Goal: Information Seeking & Learning: Learn about a topic

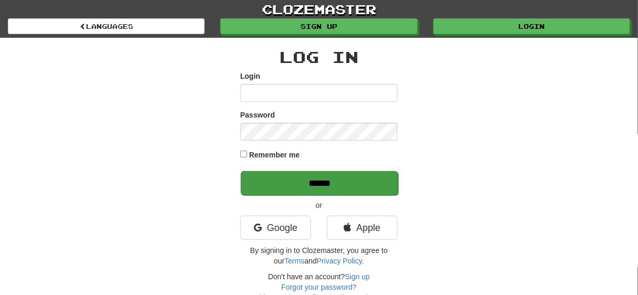
type input "******"
click at [329, 185] on input "******" at bounding box center [319, 183] width 157 height 24
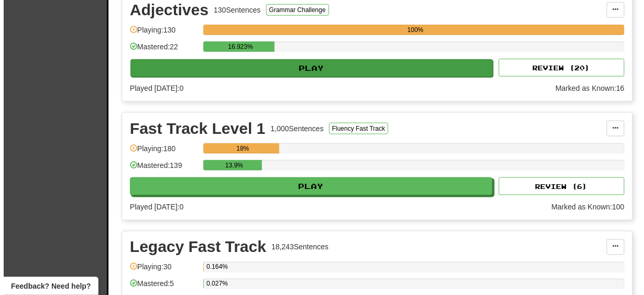
scroll to position [294, 0]
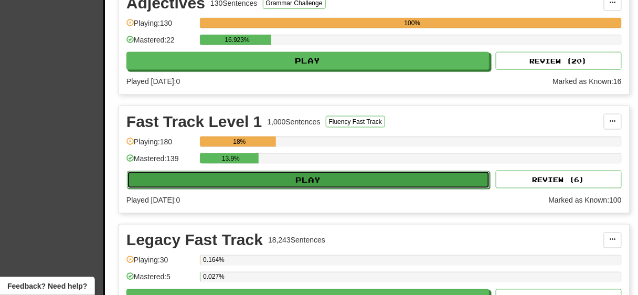
click at [319, 172] on button "Play" at bounding box center [308, 180] width 363 height 18
select select "**"
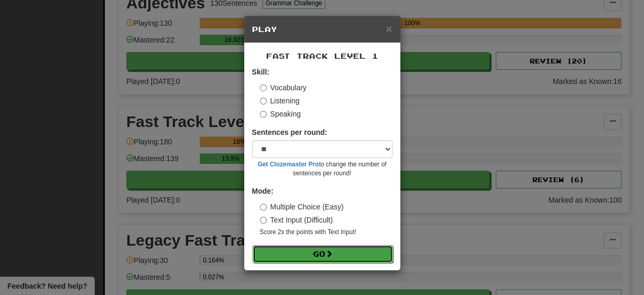
click at [316, 254] on button "Go" at bounding box center [323, 254] width 141 height 18
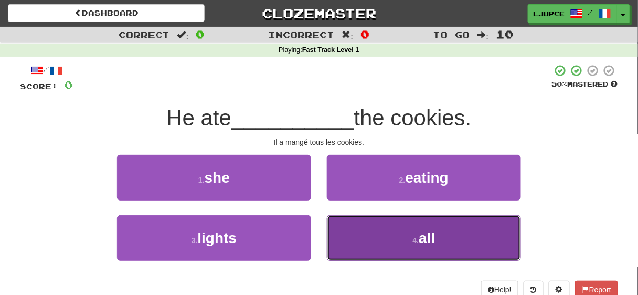
click at [383, 249] on button "4 . all" at bounding box center [424, 238] width 194 height 46
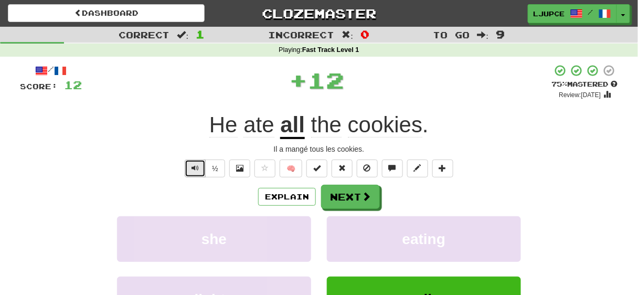
click at [196, 167] on span "Text-to-speech controls" at bounding box center [194, 167] width 7 height 7
click at [198, 166] on span "Text-to-speech controls" at bounding box center [194, 167] width 7 height 7
click at [197, 166] on span "Text-to-speech controls" at bounding box center [194, 167] width 7 height 7
click at [290, 168] on button "🧠" at bounding box center [290, 168] width 23 height 18
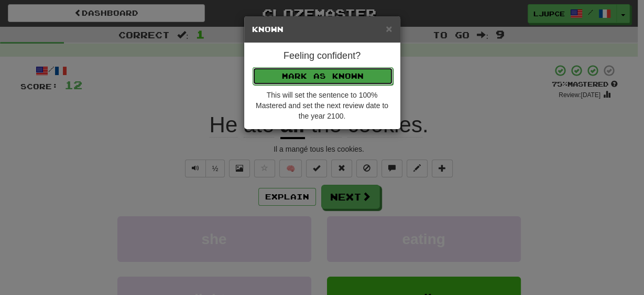
click at [332, 74] on button "Mark as Known" at bounding box center [323, 76] width 141 height 18
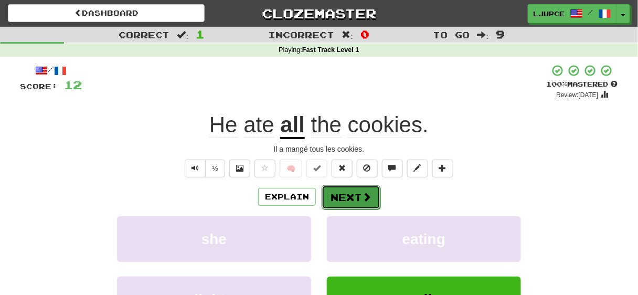
click at [352, 200] on button "Next" at bounding box center [350, 197] width 59 height 24
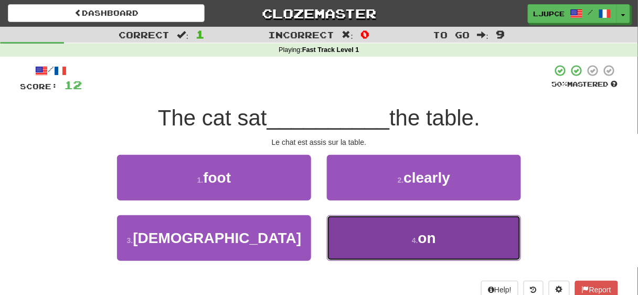
click at [372, 241] on button "4 . on" at bounding box center [424, 238] width 194 height 46
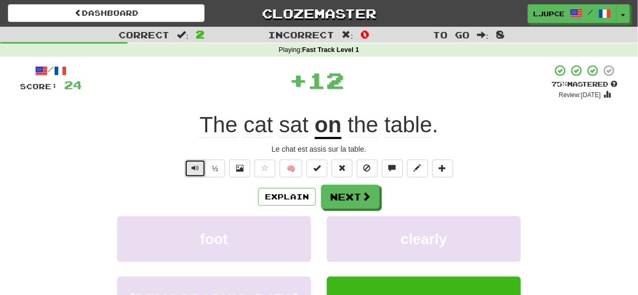
click at [197, 170] on span "Text-to-speech controls" at bounding box center [194, 167] width 7 height 7
click at [294, 167] on button "🧠" at bounding box center [290, 168] width 23 height 18
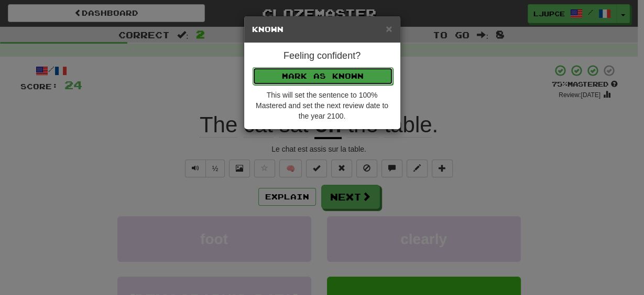
click at [320, 74] on button "Mark as Known" at bounding box center [323, 76] width 141 height 18
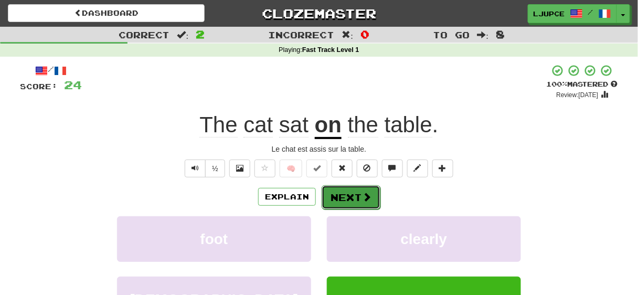
click at [338, 195] on button "Next" at bounding box center [350, 197] width 59 height 24
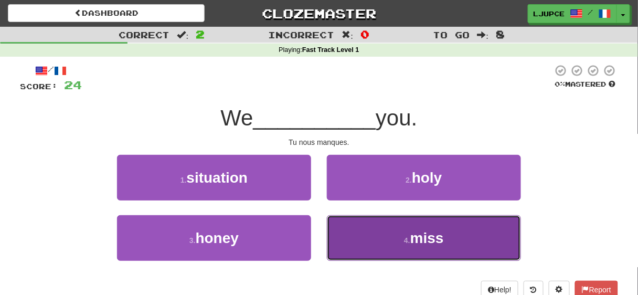
click at [383, 244] on button "4 . miss" at bounding box center [424, 238] width 194 height 46
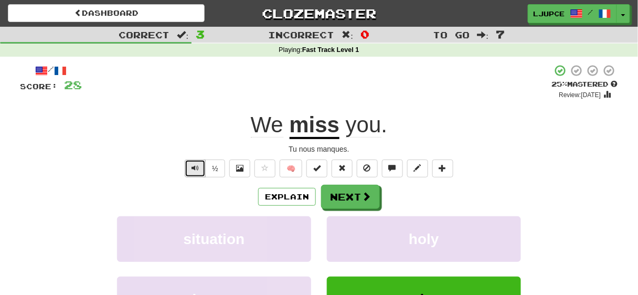
click at [198, 170] on span "Text-to-speech controls" at bounding box center [194, 167] width 7 height 7
click at [295, 167] on button "🧠" at bounding box center [290, 168] width 23 height 18
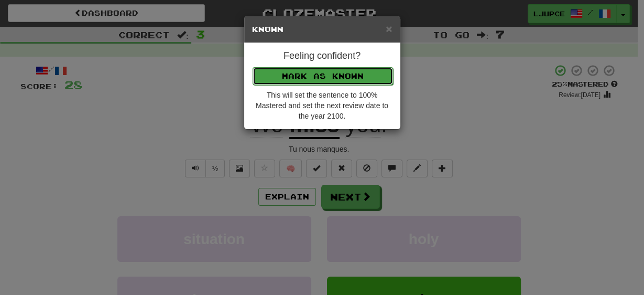
click at [328, 77] on button "Mark as Known" at bounding box center [323, 76] width 141 height 18
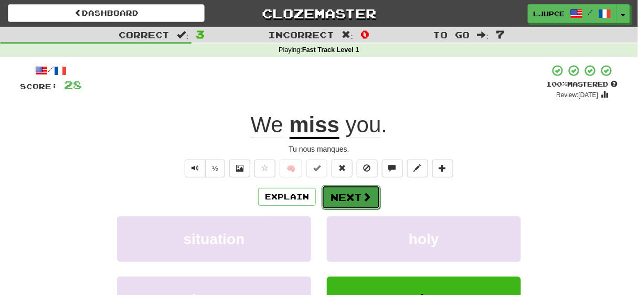
click at [338, 197] on button "Next" at bounding box center [350, 197] width 59 height 24
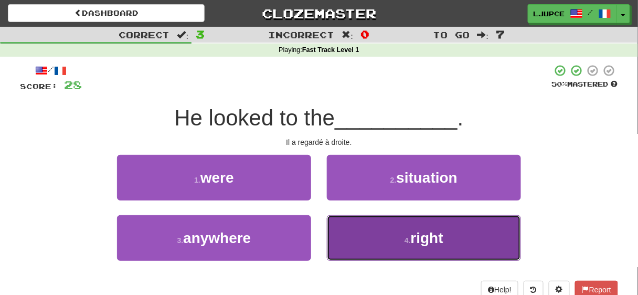
click at [363, 234] on button "4 . right" at bounding box center [424, 238] width 194 height 46
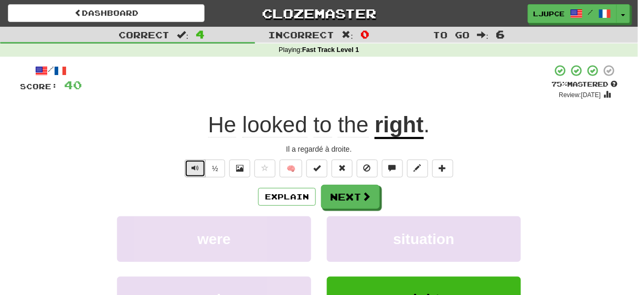
click at [195, 167] on span "Text-to-speech controls" at bounding box center [194, 167] width 7 height 7
click at [196, 167] on span "Text-to-speech controls" at bounding box center [194, 167] width 7 height 7
click at [295, 171] on button "🧠" at bounding box center [290, 168] width 23 height 18
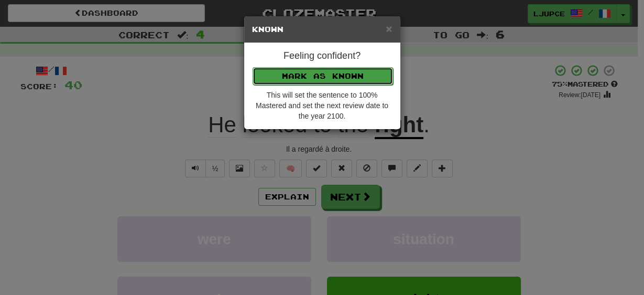
click at [343, 75] on button "Mark as Known" at bounding box center [323, 76] width 141 height 18
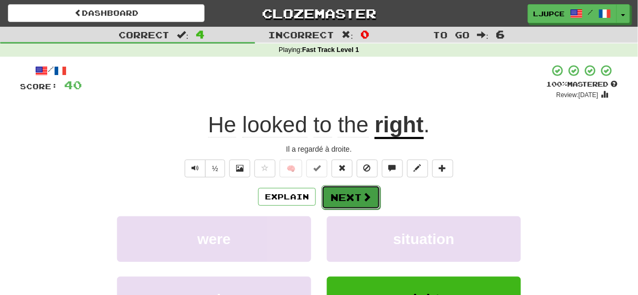
click at [344, 196] on button "Next" at bounding box center [350, 197] width 59 height 24
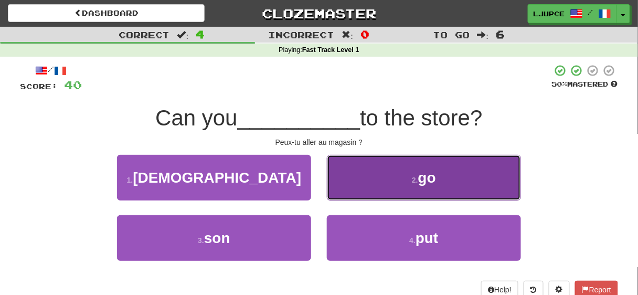
click at [381, 183] on button "2 . go" at bounding box center [424, 178] width 194 height 46
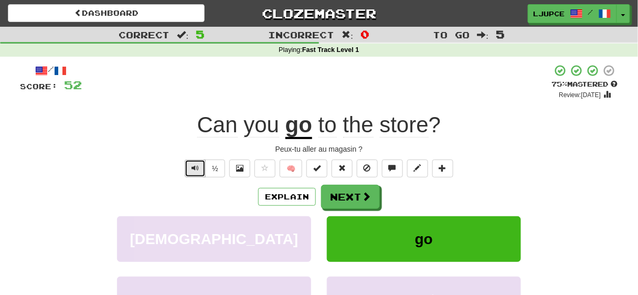
click at [197, 169] on span "Text-to-speech controls" at bounding box center [194, 167] width 7 height 7
click at [340, 200] on button "Next" at bounding box center [350, 197] width 59 height 24
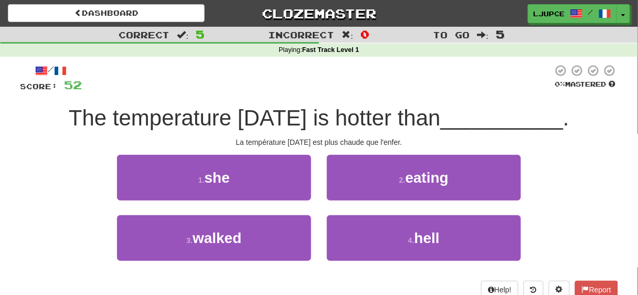
drag, startPoint x: 226, startPoint y: 141, endPoint x: 417, endPoint y: 141, distance: 190.8
click at [417, 141] on div "La température aujourd'hui est plus chaude que l'enfer." at bounding box center [319, 142] width 598 height 10
copy div "La température aujourd'hui est plus chaude que l'enfer."
click at [432, 142] on div "La température aujourd'hui est plus chaude que l'enfer." at bounding box center [319, 142] width 598 height 10
click at [418, 141] on div "La température aujourd'hui est plus chaude que l'enfer." at bounding box center [319, 142] width 598 height 10
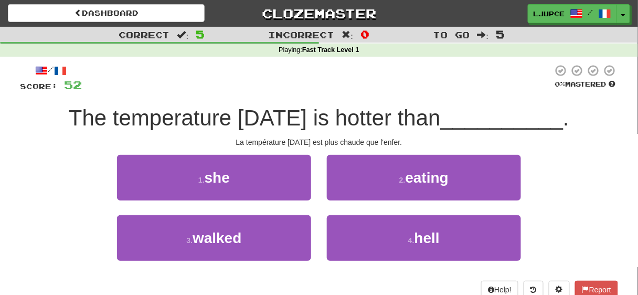
click at [227, 137] on div "La température aujourd'hui est plus chaude que l'enfer." at bounding box center [319, 142] width 598 height 10
click at [216, 134] on div "/ Score: 52 0 % Mastered The temperature today is hotter than __________ . La t…" at bounding box center [319, 181] width 598 height 234
click at [421, 134] on div "/ Score: 52 0 % Mastered The temperature today is hotter than __________ . La t…" at bounding box center [319, 181] width 598 height 234
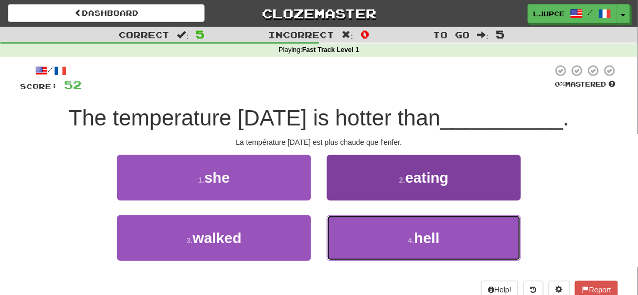
click at [397, 242] on button "4 . hell" at bounding box center [424, 238] width 194 height 46
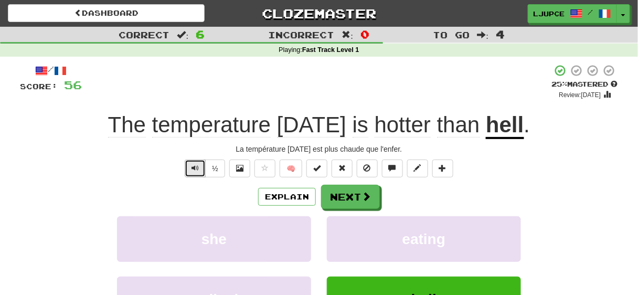
click at [197, 167] on span "Text-to-speech controls" at bounding box center [194, 167] width 7 height 7
click at [198, 167] on span "Text-to-speech controls" at bounding box center [194, 167] width 7 height 7
click at [195, 168] on span "Text-to-speech controls" at bounding box center [194, 167] width 7 height 7
click at [290, 166] on button "🧠" at bounding box center [290, 168] width 23 height 18
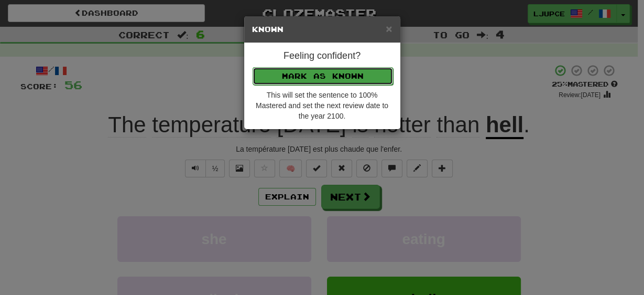
click at [320, 76] on button "Mark as Known" at bounding box center [323, 76] width 141 height 18
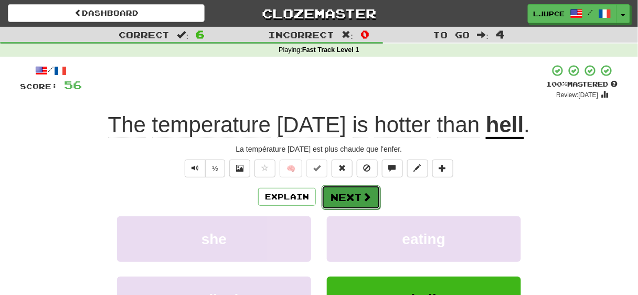
click at [345, 193] on button "Next" at bounding box center [350, 197] width 59 height 24
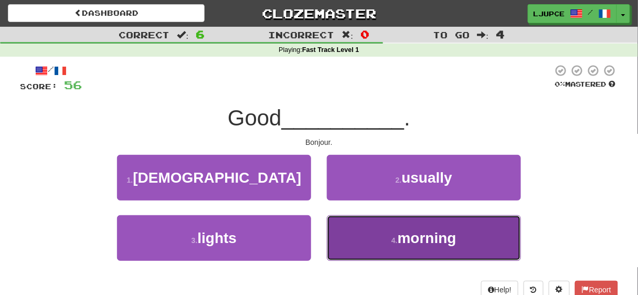
click at [373, 242] on button "4 . morning" at bounding box center [424, 238] width 194 height 46
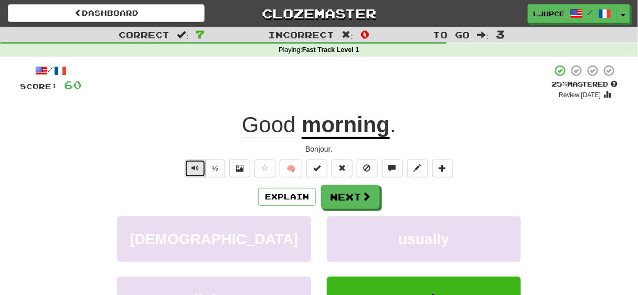
click at [196, 169] on span "Text-to-speech controls" at bounding box center [194, 167] width 7 height 7
click at [342, 197] on button "Next" at bounding box center [350, 197] width 59 height 24
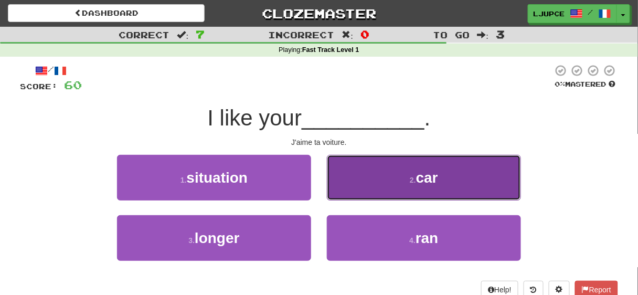
click at [361, 185] on button "2 . car" at bounding box center [424, 178] width 194 height 46
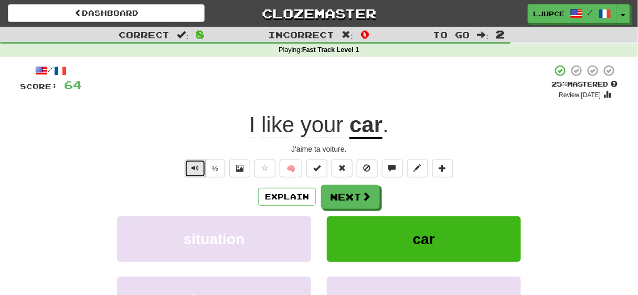
click at [196, 167] on span "Text-to-speech controls" at bounding box center [194, 167] width 7 height 7
click at [293, 170] on button "🧠" at bounding box center [290, 168] width 23 height 18
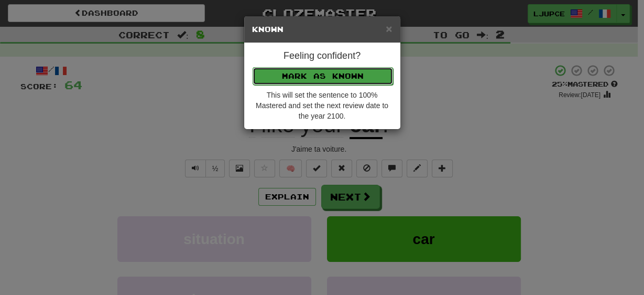
click at [319, 73] on button "Mark as Known" at bounding box center [323, 76] width 141 height 18
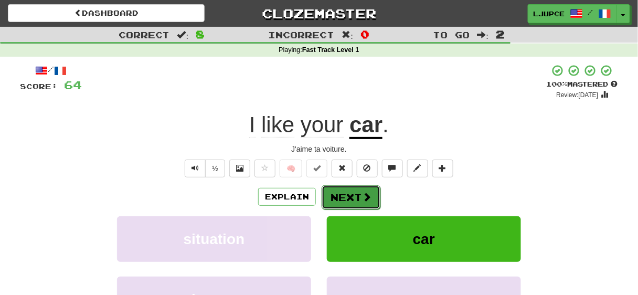
click at [344, 195] on button "Next" at bounding box center [350, 197] width 59 height 24
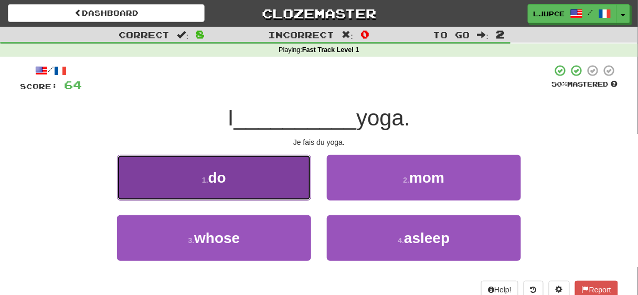
click at [262, 188] on button "1 . do" at bounding box center [214, 178] width 194 height 46
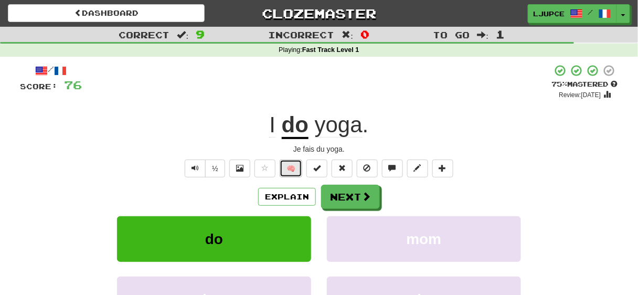
click at [293, 168] on button "🧠" at bounding box center [290, 168] width 23 height 18
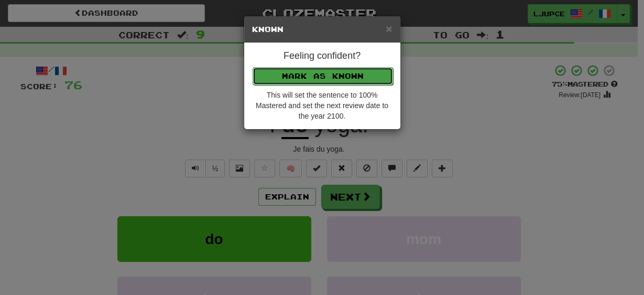
click at [299, 73] on button "Mark as Known" at bounding box center [323, 76] width 141 height 18
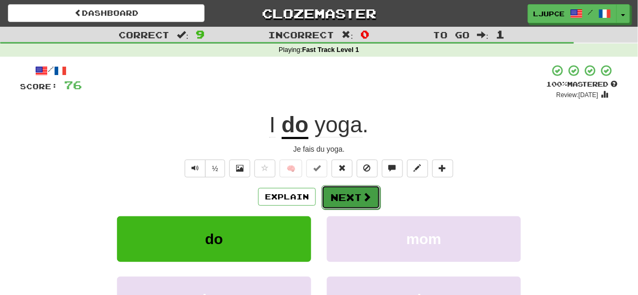
click at [351, 198] on button "Next" at bounding box center [350, 197] width 59 height 24
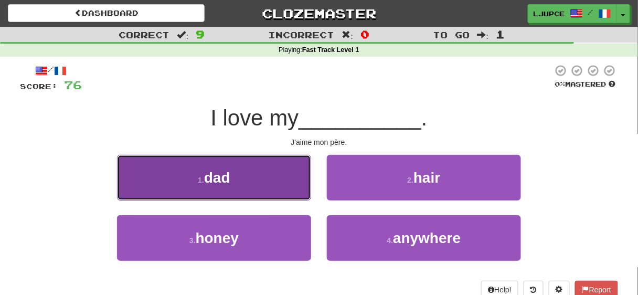
click at [255, 183] on button "1 . dad" at bounding box center [214, 178] width 194 height 46
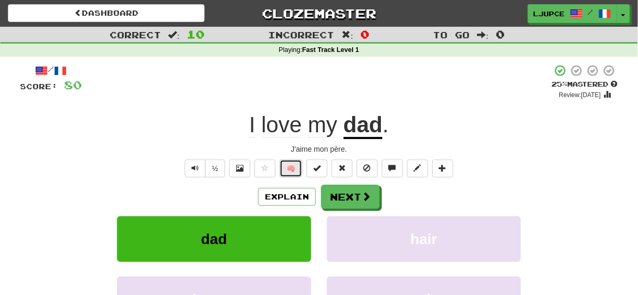
click at [290, 164] on button "🧠" at bounding box center [290, 168] width 23 height 18
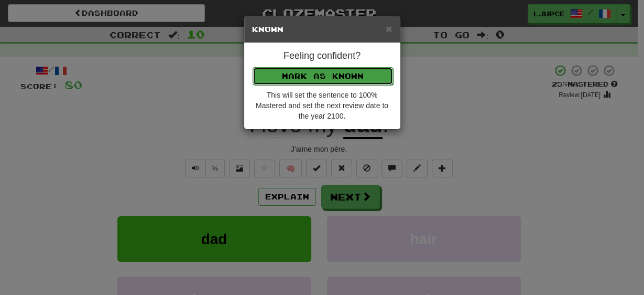
click at [316, 72] on button "Mark as Known" at bounding box center [323, 76] width 141 height 18
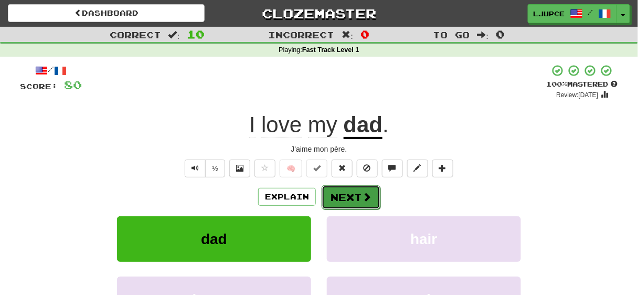
click at [351, 197] on button "Next" at bounding box center [350, 197] width 59 height 24
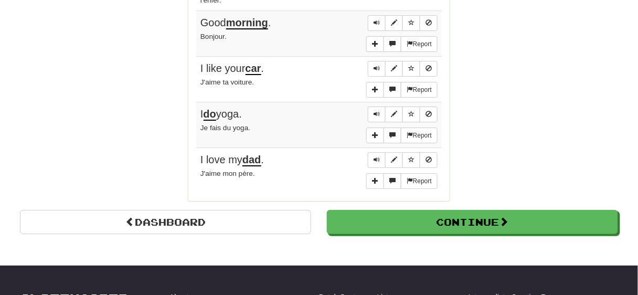
scroll to position [923, 0]
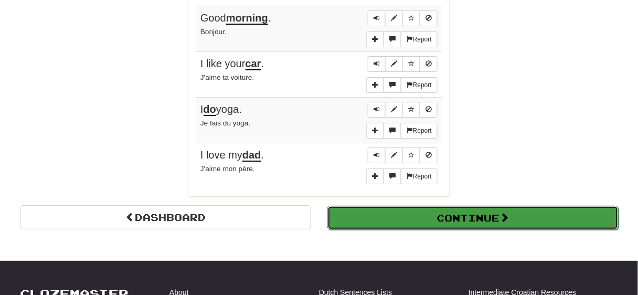
click at [403, 206] on button "Continue" at bounding box center [472, 218] width 291 height 24
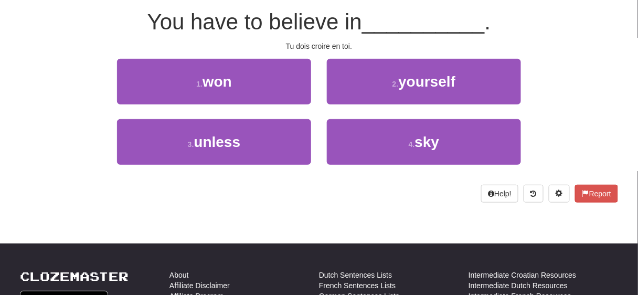
scroll to position [54, 0]
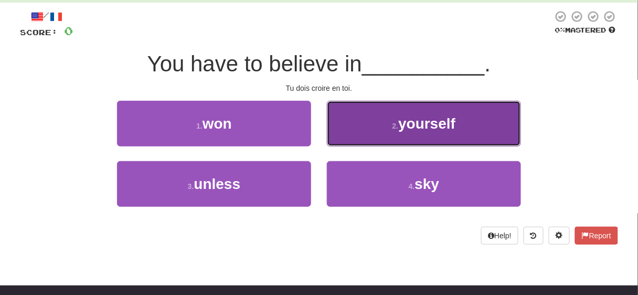
click at [383, 128] on button "2 . yourself" at bounding box center [424, 124] width 194 height 46
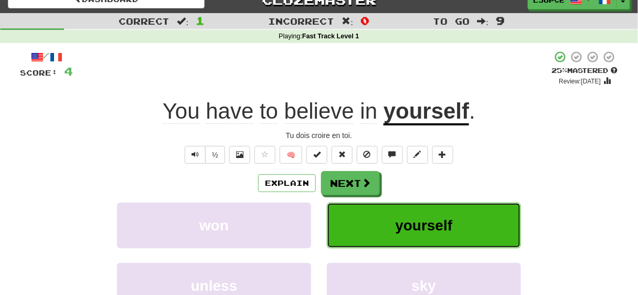
scroll to position [0, 0]
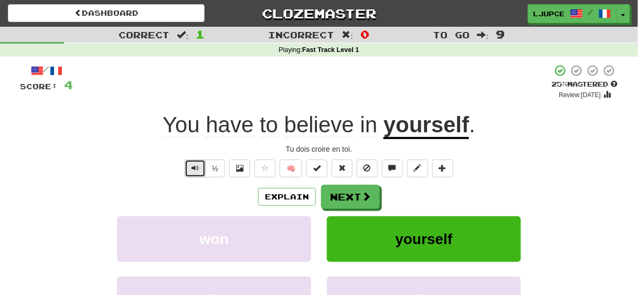
click at [196, 171] on span "Text-to-speech controls" at bounding box center [194, 167] width 7 height 7
click at [196, 169] on span "Text-to-speech controls" at bounding box center [194, 167] width 7 height 7
click at [294, 168] on button "🧠" at bounding box center [290, 168] width 23 height 18
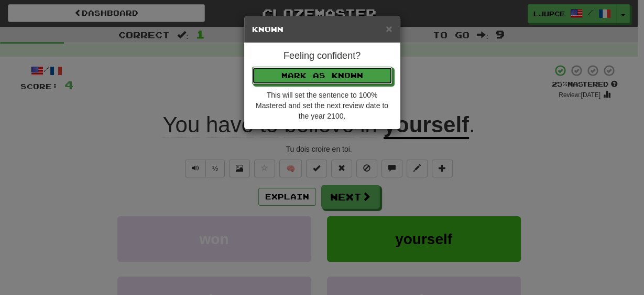
click at [299, 75] on button "Mark as Known" at bounding box center [322, 76] width 141 height 18
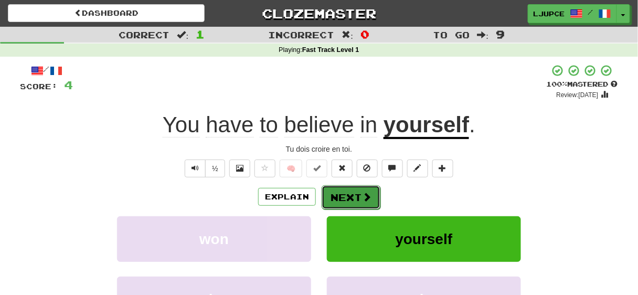
click at [346, 196] on button "Next" at bounding box center [350, 197] width 59 height 24
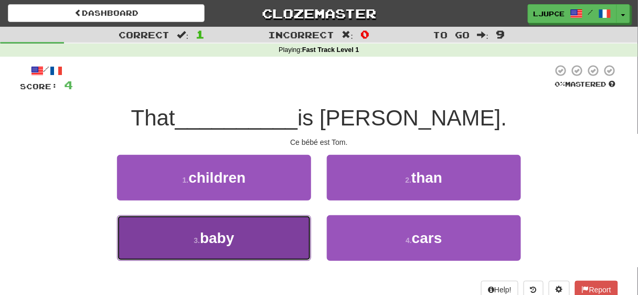
click at [270, 245] on button "3 . baby" at bounding box center [214, 238] width 194 height 46
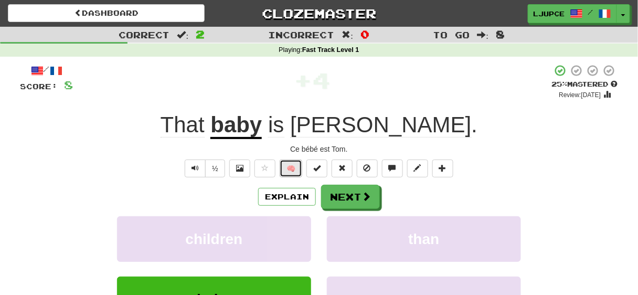
click at [289, 168] on button "🧠" at bounding box center [290, 168] width 23 height 18
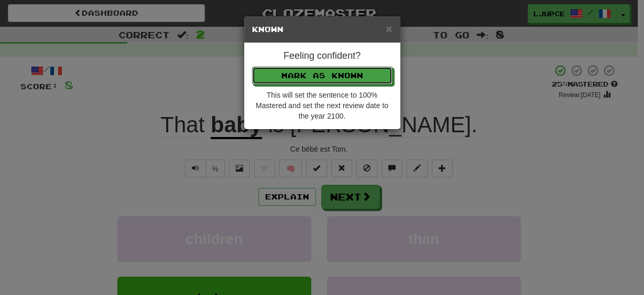
click at [316, 73] on button "Mark as Known" at bounding box center [322, 76] width 141 height 18
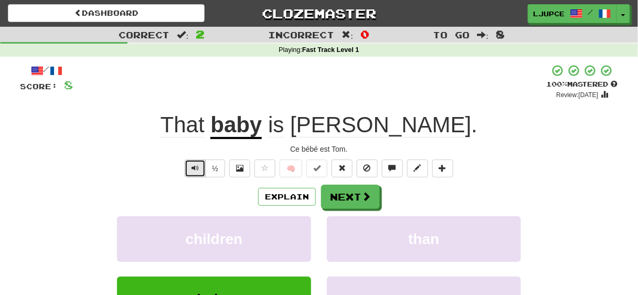
click at [195, 169] on span "Text-to-speech controls" at bounding box center [194, 167] width 7 height 7
click at [331, 197] on button "Next" at bounding box center [350, 197] width 59 height 24
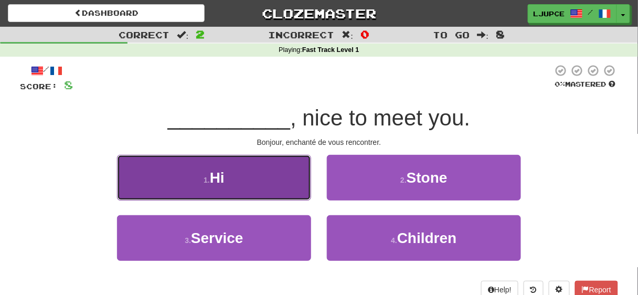
click at [247, 177] on button "1 . Hi" at bounding box center [214, 178] width 194 height 46
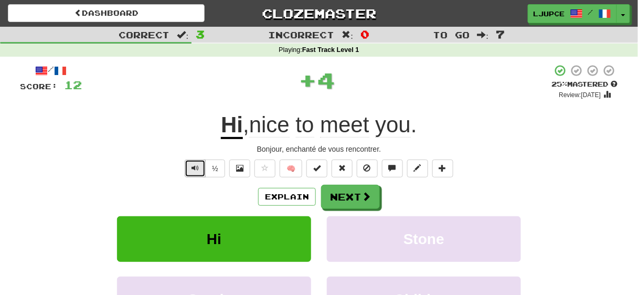
click at [196, 167] on span "Text-to-speech controls" at bounding box center [194, 167] width 7 height 7
click at [294, 170] on button "🧠" at bounding box center [290, 168] width 23 height 18
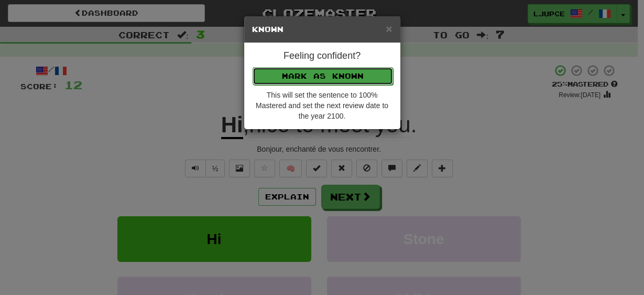
click at [326, 73] on button "Mark as Known" at bounding box center [323, 76] width 141 height 18
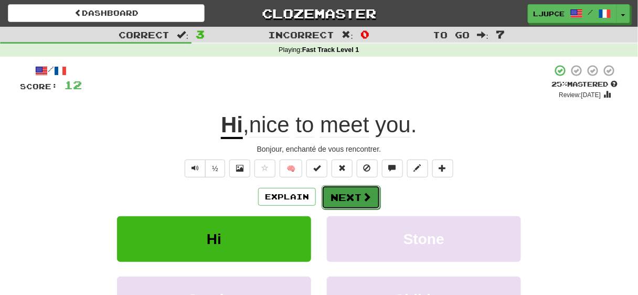
click at [349, 196] on button "Next" at bounding box center [350, 197] width 59 height 24
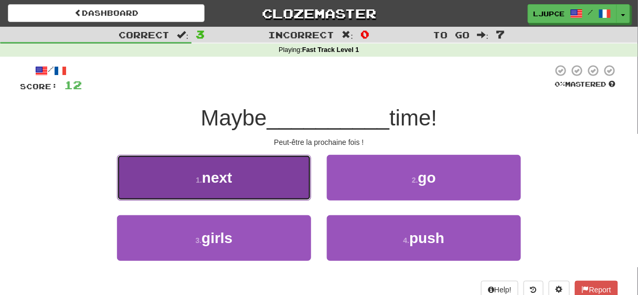
click at [258, 184] on button "1 . next" at bounding box center [214, 178] width 194 height 46
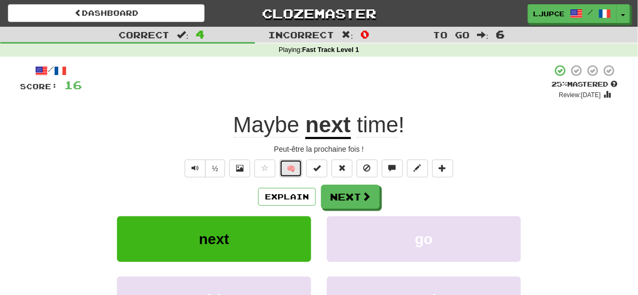
click at [293, 168] on button "🧠" at bounding box center [290, 168] width 23 height 18
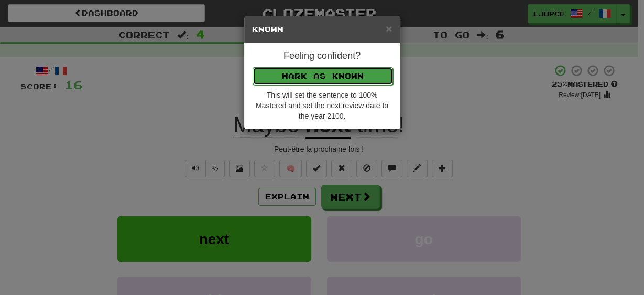
click at [326, 76] on button "Mark as Known" at bounding box center [323, 76] width 141 height 18
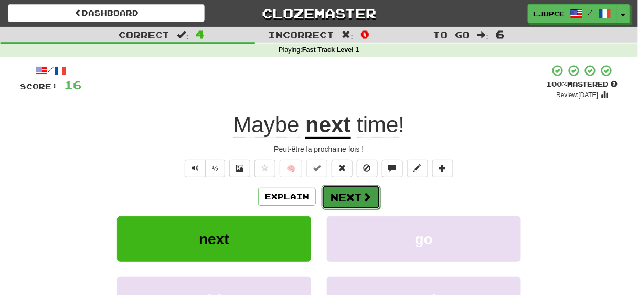
click at [351, 195] on button "Next" at bounding box center [350, 197] width 59 height 24
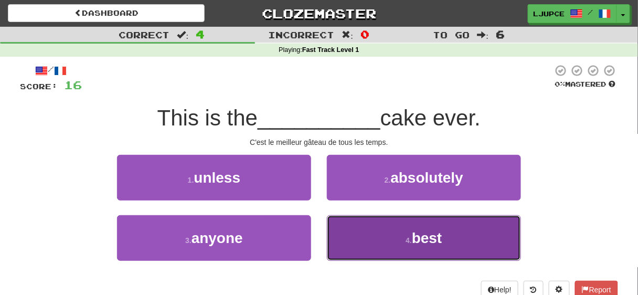
click at [373, 239] on button "4 . best" at bounding box center [424, 238] width 194 height 46
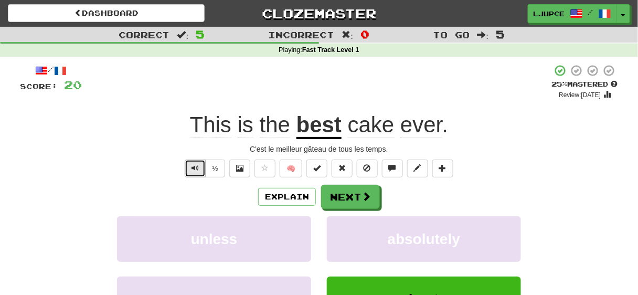
click at [198, 172] on button "Text-to-speech controls" at bounding box center [195, 168] width 21 height 18
click at [293, 168] on button "🧠" at bounding box center [290, 168] width 23 height 18
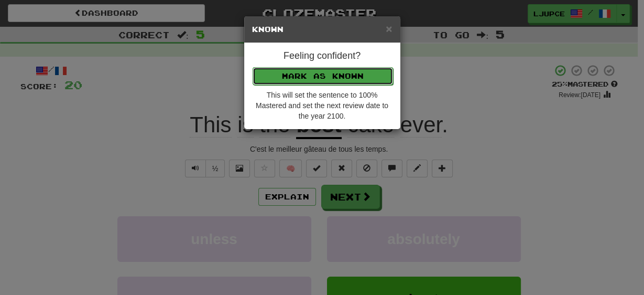
click at [327, 75] on button "Mark as Known" at bounding box center [323, 76] width 141 height 18
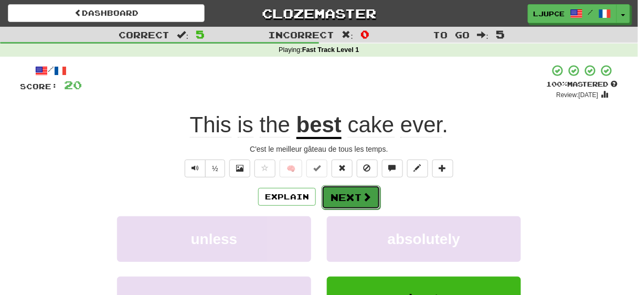
click at [347, 195] on button "Next" at bounding box center [350, 197] width 59 height 24
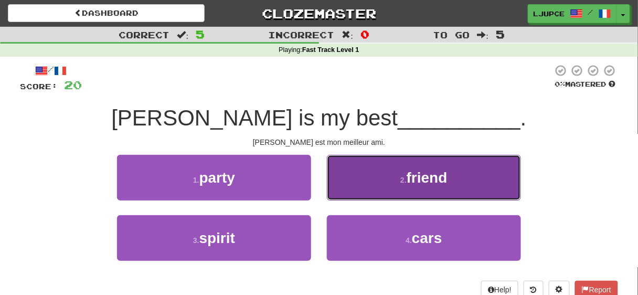
click at [373, 185] on button "2 . friend" at bounding box center [424, 178] width 194 height 46
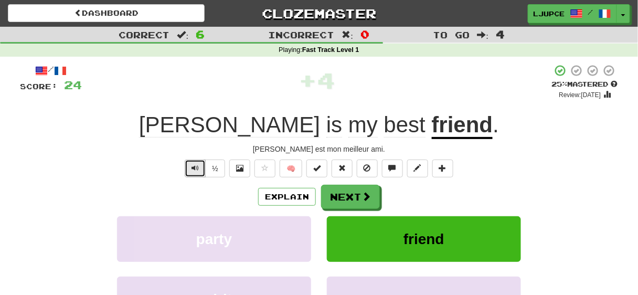
click at [197, 169] on span "Text-to-speech controls" at bounding box center [194, 167] width 7 height 7
click at [293, 168] on button "🧠" at bounding box center [290, 168] width 23 height 18
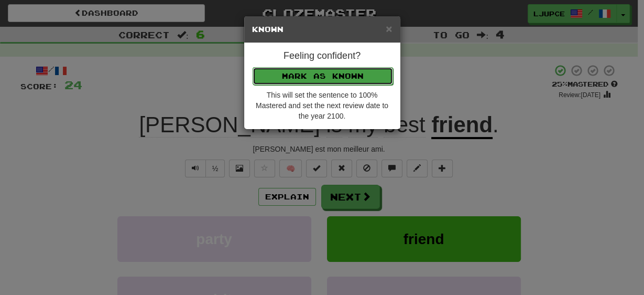
click at [311, 74] on button "Mark as Known" at bounding box center [323, 76] width 141 height 18
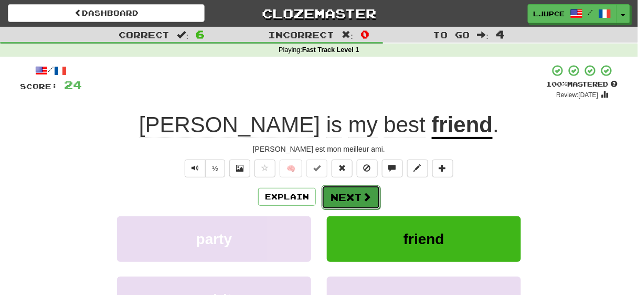
click at [344, 196] on button "Next" at bounding box center [350, 197] width 59 height 24
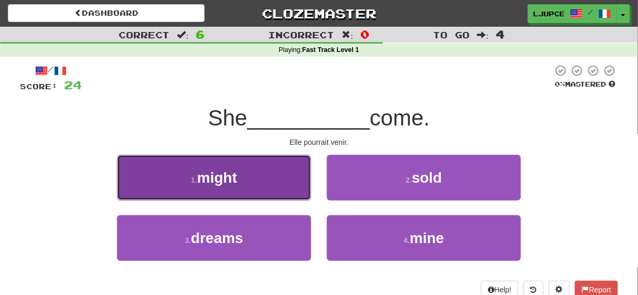
click at [230, 186] on button "1 . might" at bounding box center [214, 178] width 194 height 46
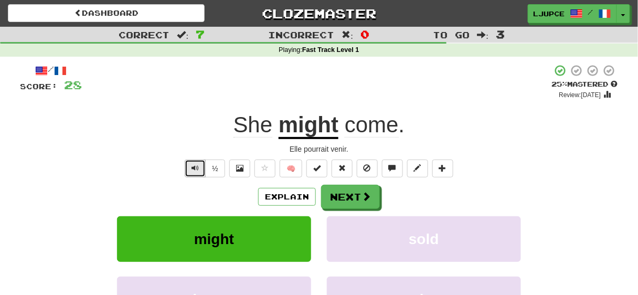
click at [197, 170] on span "Text-to-speech controls" at bounding box center [194, 167] width 7 height 7
drag, startPoint x: 289, startPoint y: 146, endPoint x: 361, endPoint y: 143, distance: 72.4
click at [361, 143] on div "/ Score: 28 + 4 25 % Mastered Review: 2025-10-16 She might come . Elle pourrait…" at bounding box center [319, 219] width 598 height 311
copy div "Elle pourrait venir."
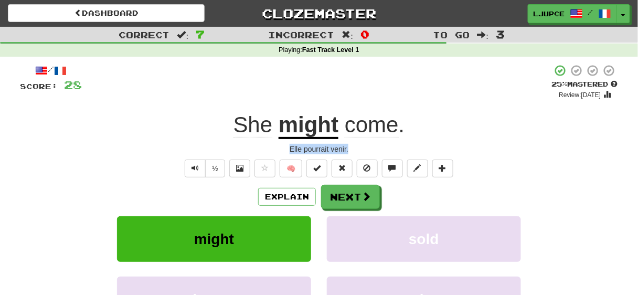
click at [414, 141] on div "/ Score: 28 + 4 25 % Mastered Review: 2025-10-16 She might come . Elle pourrait…" at bounding box center [319, 219] width 598 height 311
click at [246, 143] on div "/ Score: 28 + 4 25 % Mastered Review: 2025-10-16 She might come . Elle pourrait…" at bounding box center [319, 219] width 598 height 311
click at [282, 144] on div "Elle pourrait venir." at bounding box center [319, 149] width 598 height 10
click at [197, 169] on span "Text-to-speech controls" at bounding box center [194, 167] width 7 height 7
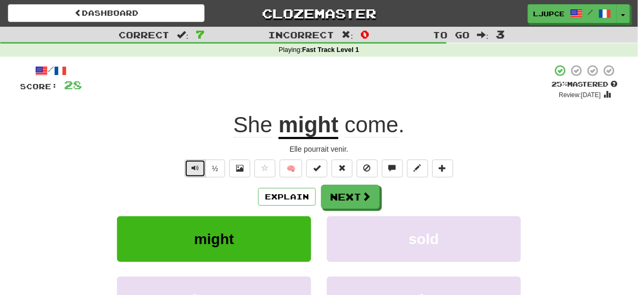
click at [197, 169] on span "Text-to-speech controls" at bounding box center [194, 167] width 7 height 7
click at [350, 198] on button "Next" at bounding box center [350, 197] width 59 height 24
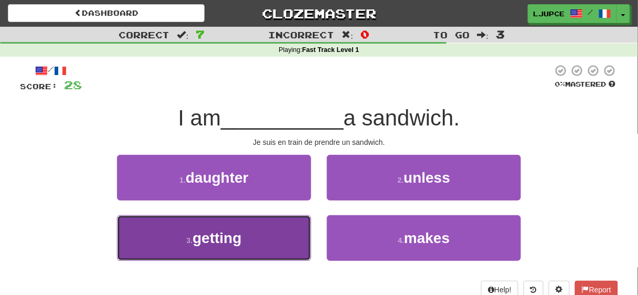
click at [268, 242] on button "3 . getting" at bounding box center [214, 238] width 194 height 46
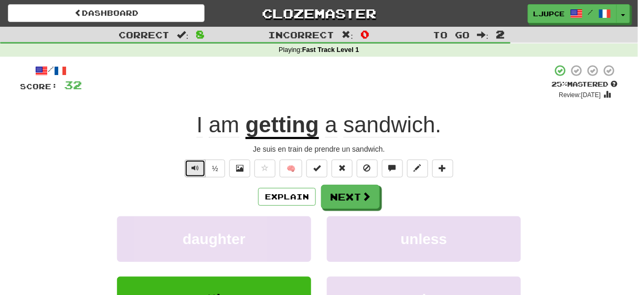
click at [197, 166] on span "Text-to-speech controls" at bounding box center [194, 167] width 7 height 7
click at [293, 169] on button "🧠" at bounding box center [290, 168] width 23 height 18
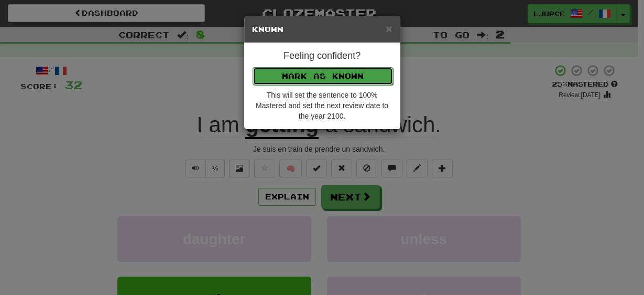
drag, startPoint x: 291, startPoint y: 73, endPoint x: 293, endPoint y: 101, distance: 28.3
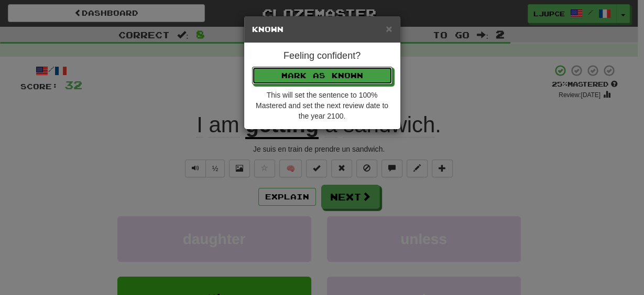
click at [291, 72] on button "Mark as Known" at bounding box center [322, 76] width 141 height 18
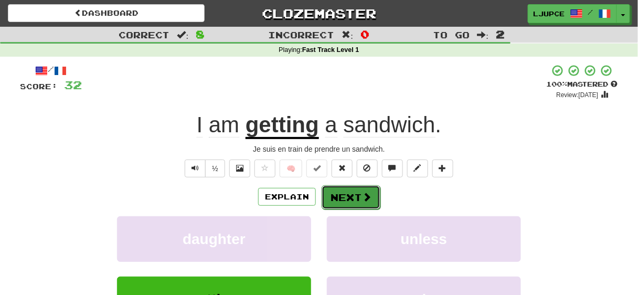
click at [345, 197] on button "Next" at bounding box center [350, 197] width 59 height 24
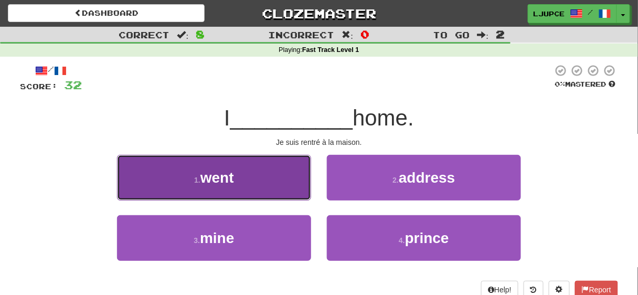
click at [232, 185] on span "went" at bounding box center [217, 177] width 34 height 16
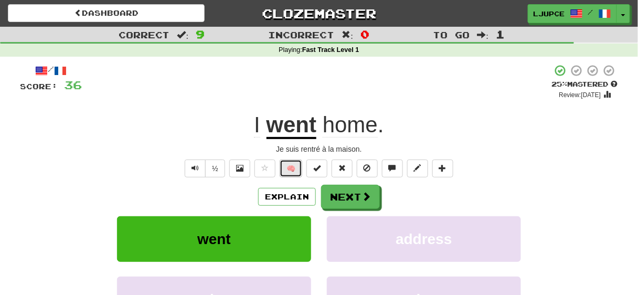
click at [295, 168] on button "🧠" at bounding box center [290, 168] width 23 height 18
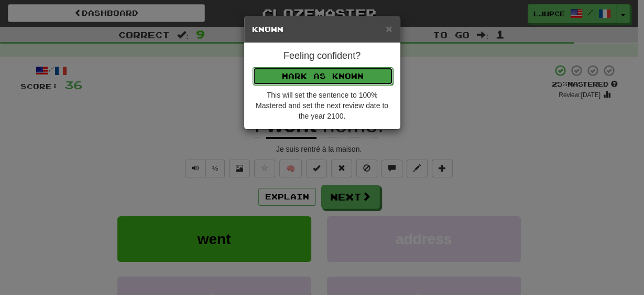
click at [307, 71] on button "Mark as Known" at bounding box center [323, 76] width 141 height 18
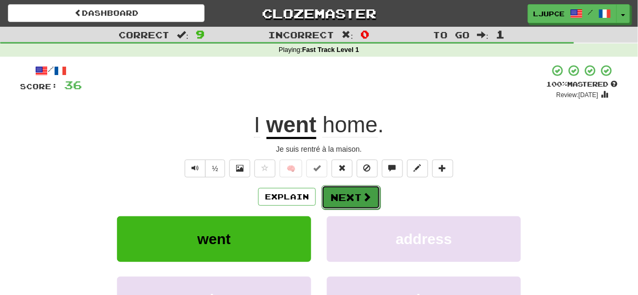
click at [351, 196] on button "Next" at bounding box center [350, 197] width 59 height 24
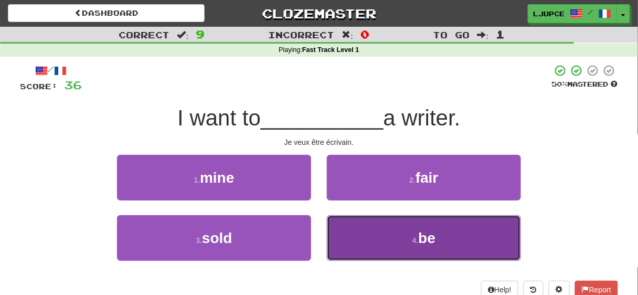
click at [377, 240] on button "4 . be" at bounding box center [424, 238] width 194 height 46
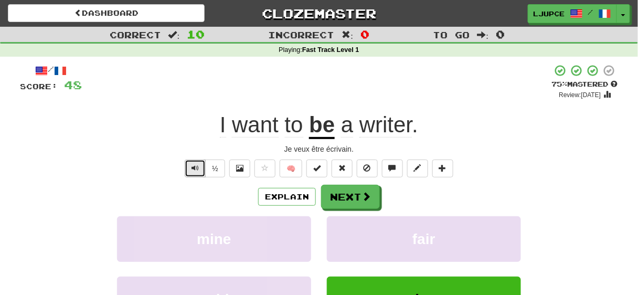
click at [196, 168] on span "Text-to-speech controls" at bounding box center [194, 167] width 7 height 7
click at [291, 166] on button "🧠" at bounding box center [290, 168] width 23 height 18
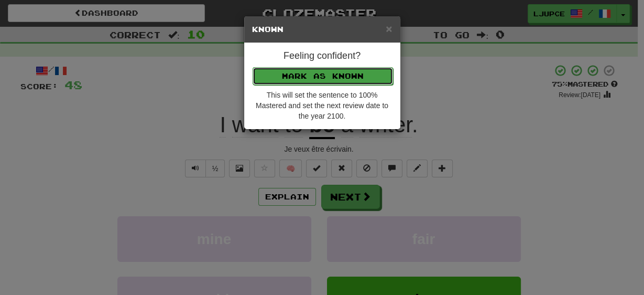
click at [312, 72] on button "Mark as Known" at bounding box center [323, 76] width 141 height 18
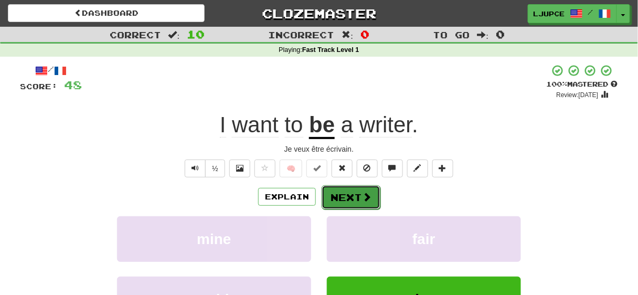
click at [339, 198] on button "Next" at bounding box center [350, 197] width 59 height 24
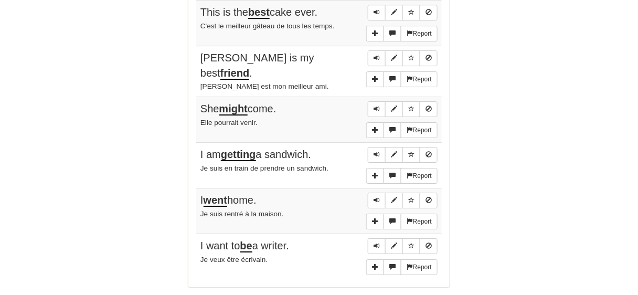
scroll to position [839, 0]
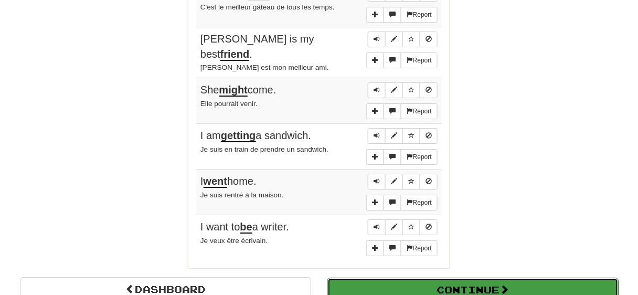
click at [403, 277] on button "Continue" at bounding box center [472, 289] width 291 height 24
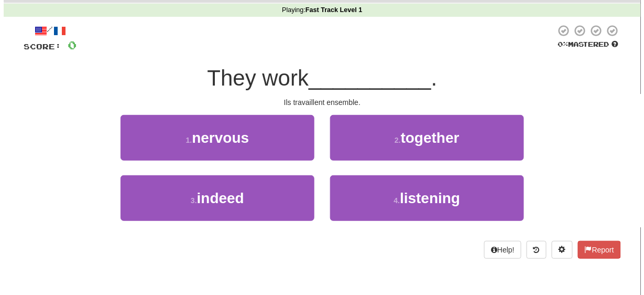
scroll to position [54, 0]
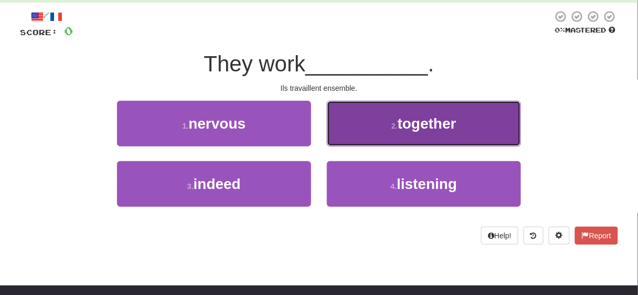
click at [375, 128] on button "2 . together" at bounding box center [424, 124] width 194 height 46
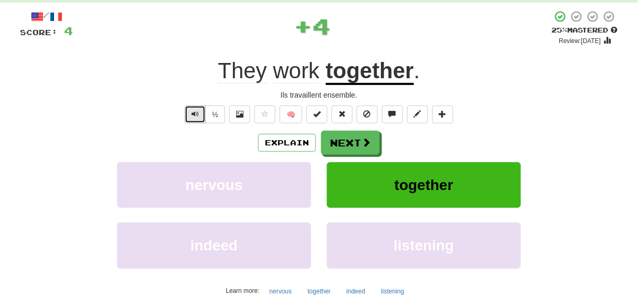
click at [196, 114] on span "Text-to-speech controls" at bounding box center [194, 113] width 7 height 7
click at [291, 113] on button "🧠" at bounding box center [290, 114] width 23 height 18
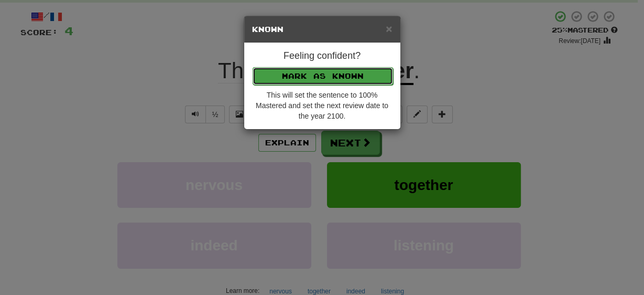
click at [315, 76] on button "Mark as Known" at bounding box center [323, 76] width 141 height 18
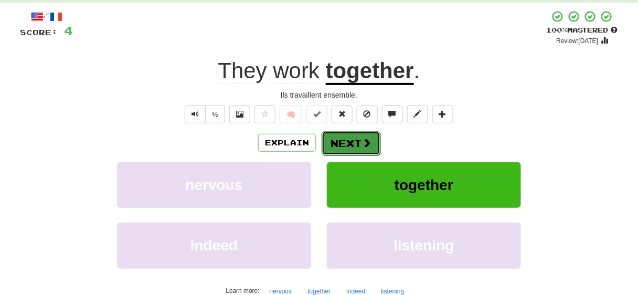
click at [335, 143] on button "Next" at bounding box center [350, 143] width 59 height 24
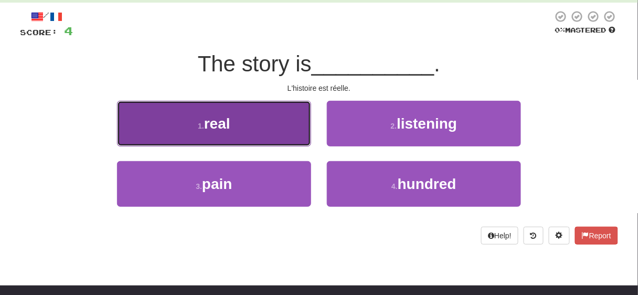
click at [262, 132] on button "1 . real" at bounding box center [214, 124] width 194 height 46
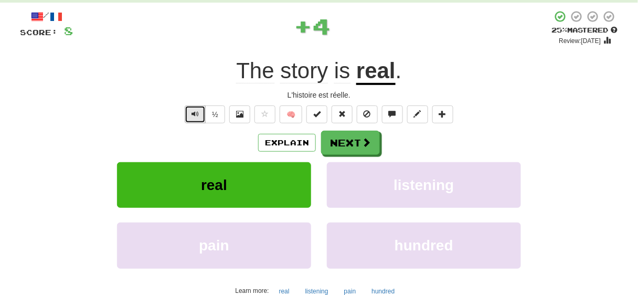
click at [194, 113] on span "Text-to-speech controls" at bounding box center [194, 113] width 7 height 7
click at [293, 114] on button "🧠" at bounding box center [290, 114] width 23 height 18
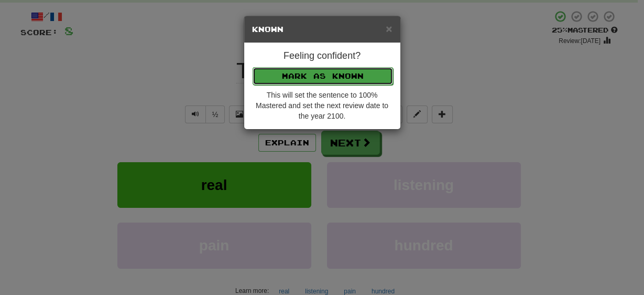
click at [300, 75] on button "Mark as Known" at bounding box center [323, 76] width 141 height 18
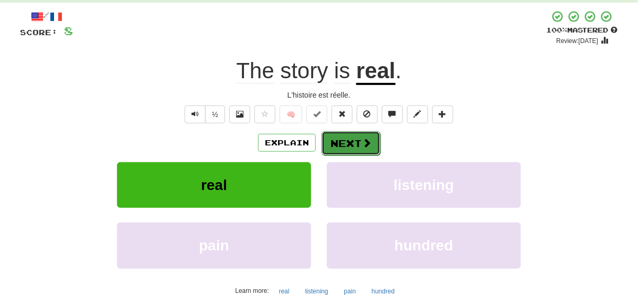
click at [344, 142] on button "Next" at bounding box center [350, 143] width 59 height 24
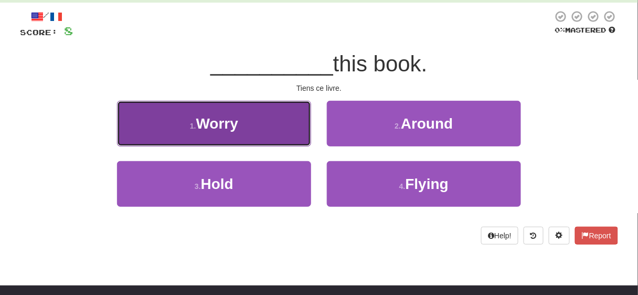
click at [265, 128] on button "1 . Worry" at bounding box center [214, 124] width 194 height 46
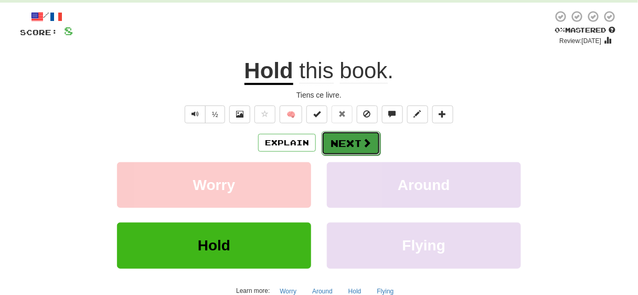
click at [344, 146] on button "Next" at bounding box center [350, 143] width 59 height 24
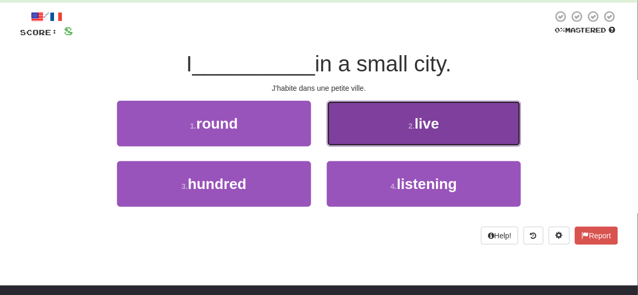
click at [375, 126] on button "2 . live" at bounding box center [424, 124] width 194 height 46
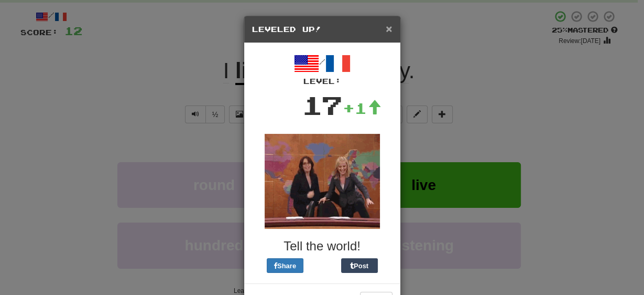
click at [386, 25] on span "×" at bounding box center [389, 29] width 6 height 12
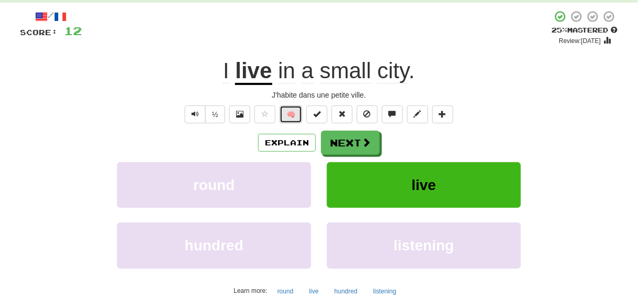
click at [292, 111] on button "🧠" at bounding box center [290, 114] width 23 height 18
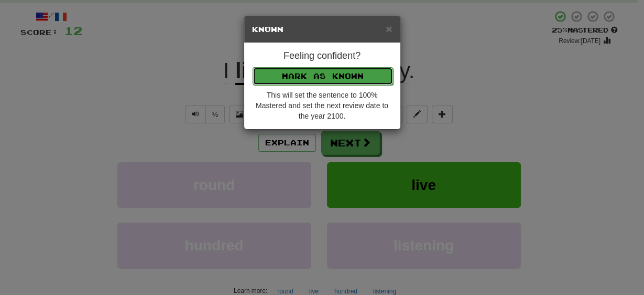
click at [290, 72] on button "Mark as Known" at bounding box center [323, 76] width 141 height 18
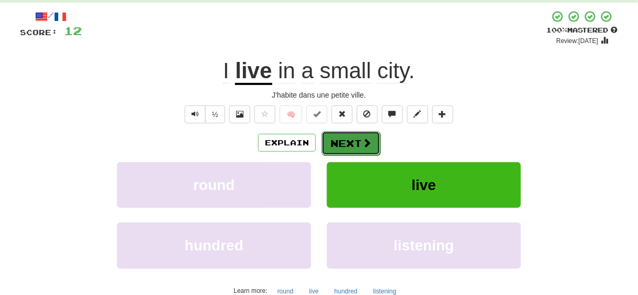
click at [338, 143] on button "Next" at bounding box center [350, 143] width 59 height 24
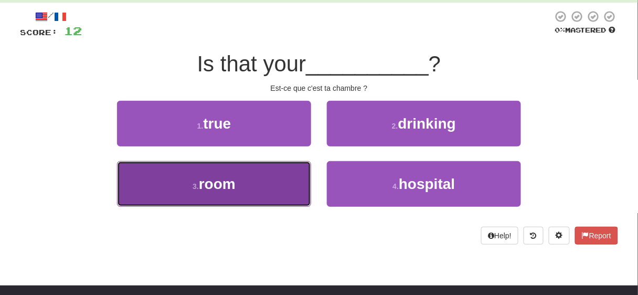
click at [251, 188] on button "3 . room" at bounding box center [214, 184] width 194 height 46
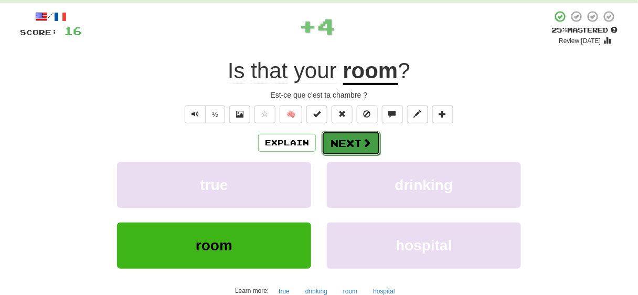
click at [347, 143] on button "Next" at bounding box center [350, 143] width 59 height 24
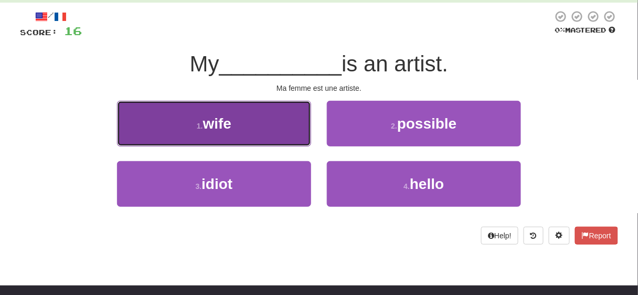
click at [243, 127] on button "1 . wife" at bounding box center [214, 124] width 194 height 46
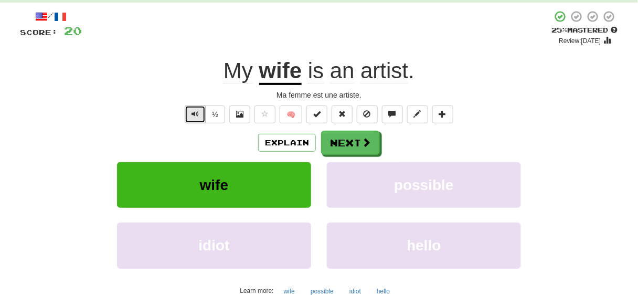
click at [196, 116] on span "Text-to-speech controls" at bounding box center [194, 113] width 7 height 7
click at [294, 113] on button "🧠" at bounding box center [290, 114] width 23 height 18
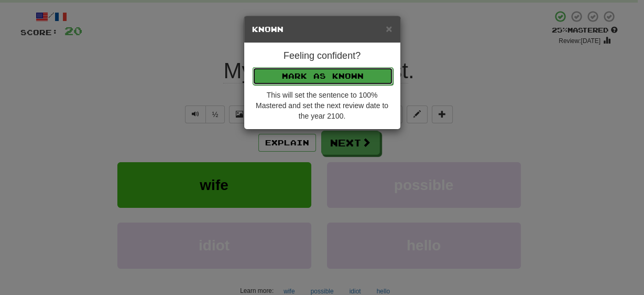
click at [298, 75] on button "Mark as Known" at bounding box center [323, 76] width 141 height 18
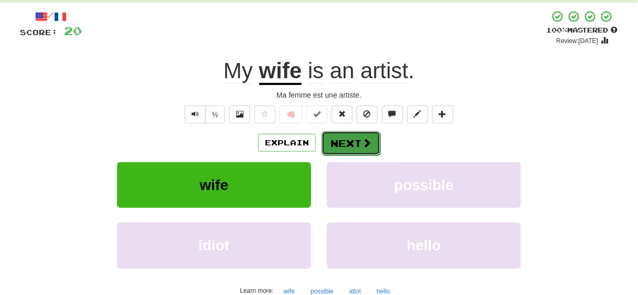
click at [341, 145] on button "Next" at bounding box center [350, 143] width 59 height 24
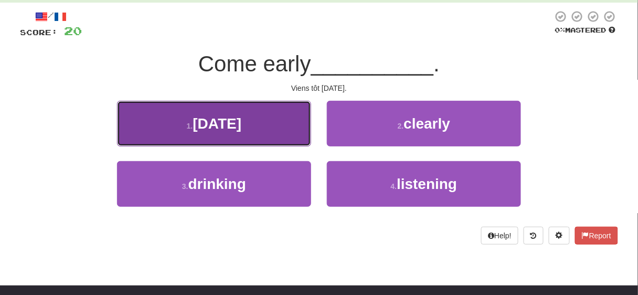
click at [239, 137] on button "1 . tomorrow" at bounding box center [214, 124] width 194 height 46
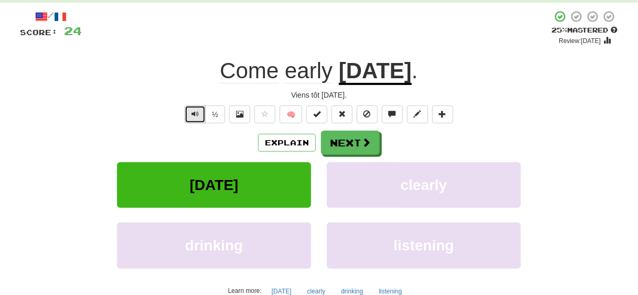
click at [197, 118] on button "Text-to-speech controls" at bounding box center [195, 114] width 21 height 18
click at [293, 115] on button "🧠" at bounding box center [290, 114] width 23 height 18
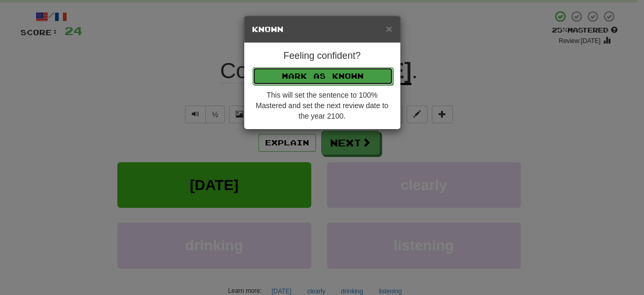
click at [305, 73] on button "Mark as Known" at bounding box center [323, 76] width 141 height 18
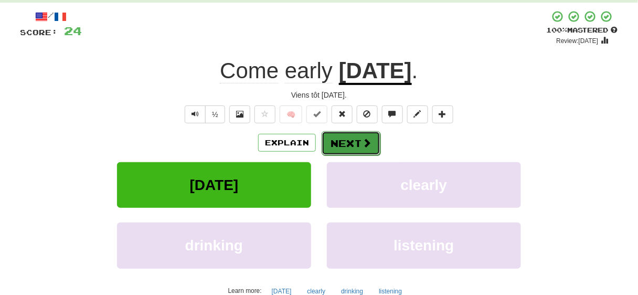
click at [336, 145] on button "Next" at bounding box center [350, 143] width 59 height 24
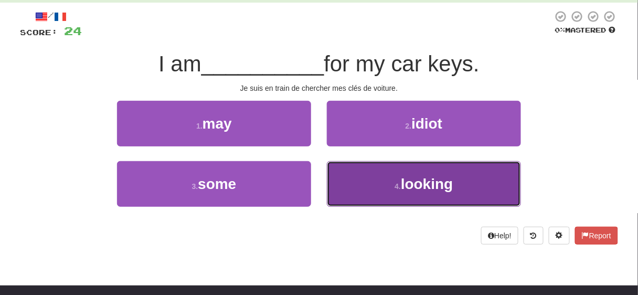
click at [361, 191] on button "4 . looking" at bounding box center [424, 184] width 194 height 46
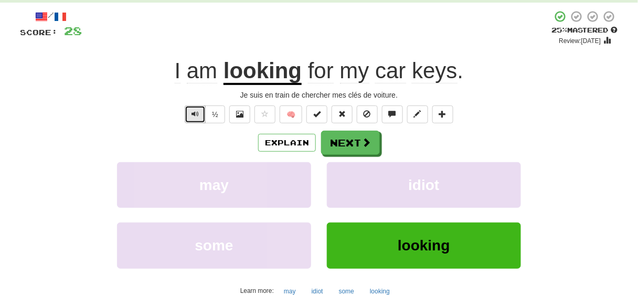
click at [197, 113] on span "Text-to-speech controls" at bounding box center [194, 113] width 7 height 7
click at [196, 113] on span "Text-to-speech controls" at bounding box center [194, 113] width 7 height 7
click at [294, 113] on button "🧠" at bounding box center [290, 114] width 23 height 18
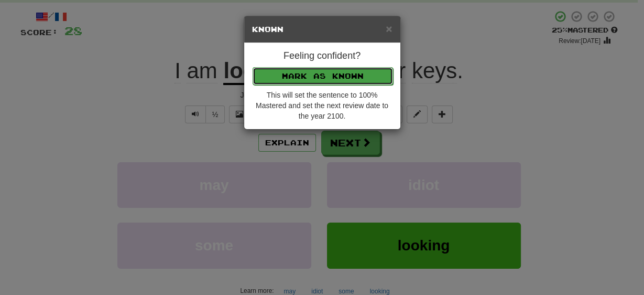
click at [305, 74] on button "Mark as Known" at bounding box center [323, 76] width 141 height 18
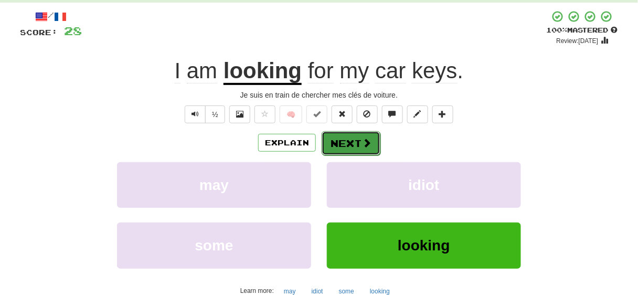
click at [347, 141] on button "Next" at bounding box center [350, 143] width 59 height 24
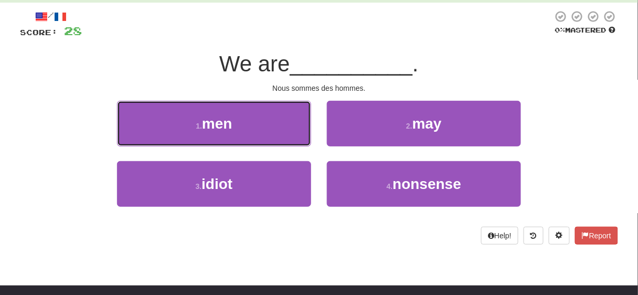
click at [250, 125] on button "1 . men" at bounding box center [214, 124] width 194 height 46
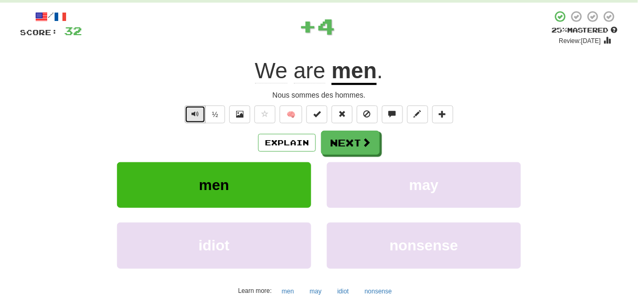
click at [195, 112] on span "Text-to-speech controls" at bounding box center [194, 113] width 7 height 7
click at [196, 111] on span "Text-to-speech controls" at bounding box center [194, 113] width 7 height 7
click at [292, 112] on button "🧠" at bounding box center [290, 114] width 23 height 18
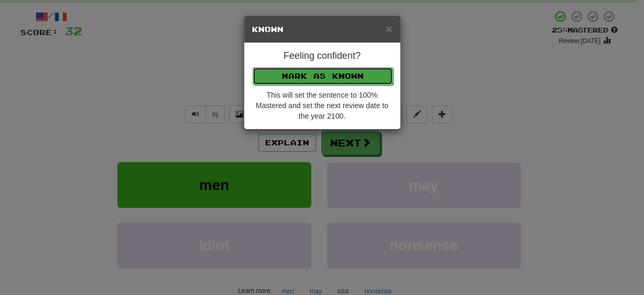
click at [298, 75] on button "Mark as Known" at bounding box center [323, 76] width 141 height 18
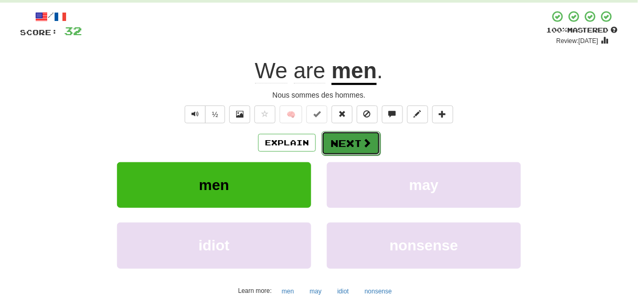
click at [348, 143] on button "Next" at bounding box center [350, 143] width 59 height 24
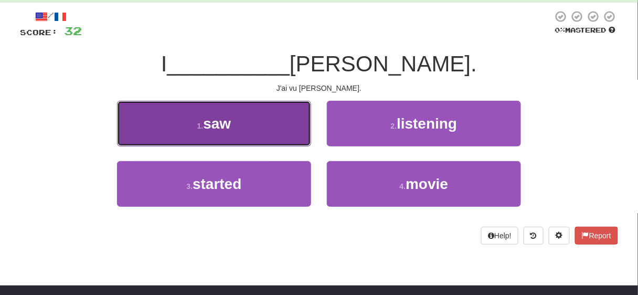
click at [264, 123] on button "1 . saw" at bounding box center [214, 124] width 194 height 46
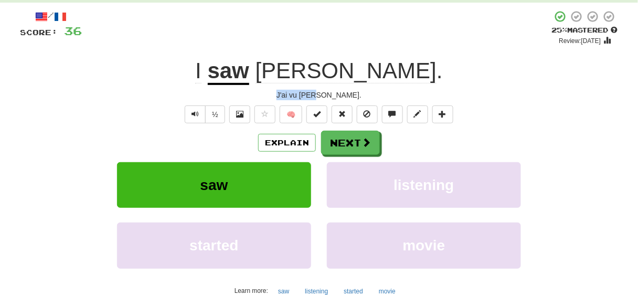
drag, startPoint x: 298, startPoint y: 94, endPoint x: 349, endPoint y: 98, distance: 51.5
click at [349, 98] on div "J'ai vu Tom." at bounding box center [319, 95] width 598 height 10
copy div "J'ai vu Tom."
click at [358, 93] on div "J'ai vu Tom." at bounding box center [319, 95] width 598 height 10
click at [197, 115] on span "Text-to-speech controls" at bounding box center [194, 113] width 7 height 7
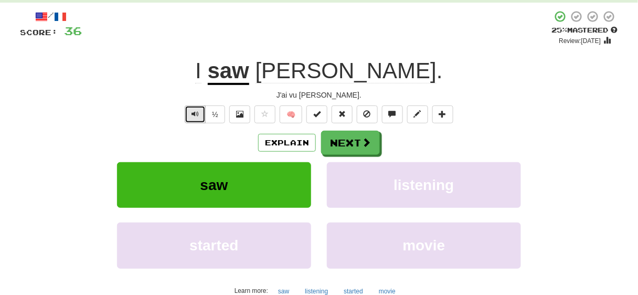
click at [197, 115] on span "Text-to-speech controls" at bounding box center [194, 113] width 7 height 7
click at [293, 116] on button "🧠" at bounding box center [290, 114] width 23 height 18
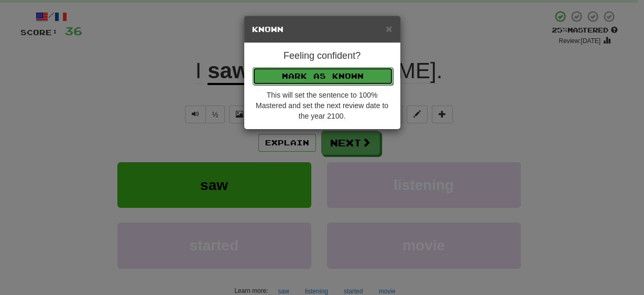
click at [305, 74] on button "Mark as Known" at bounding box center [323, 76] width 141 height 18
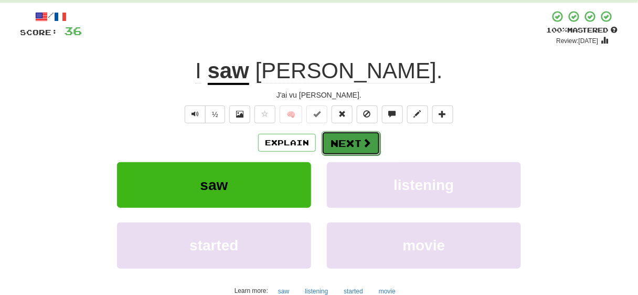
click at [344, 141] on button "Next" at bounding box center [350, 143] width 59 height 24
